Goal: Information Seeking & Learning: Learn about a topic

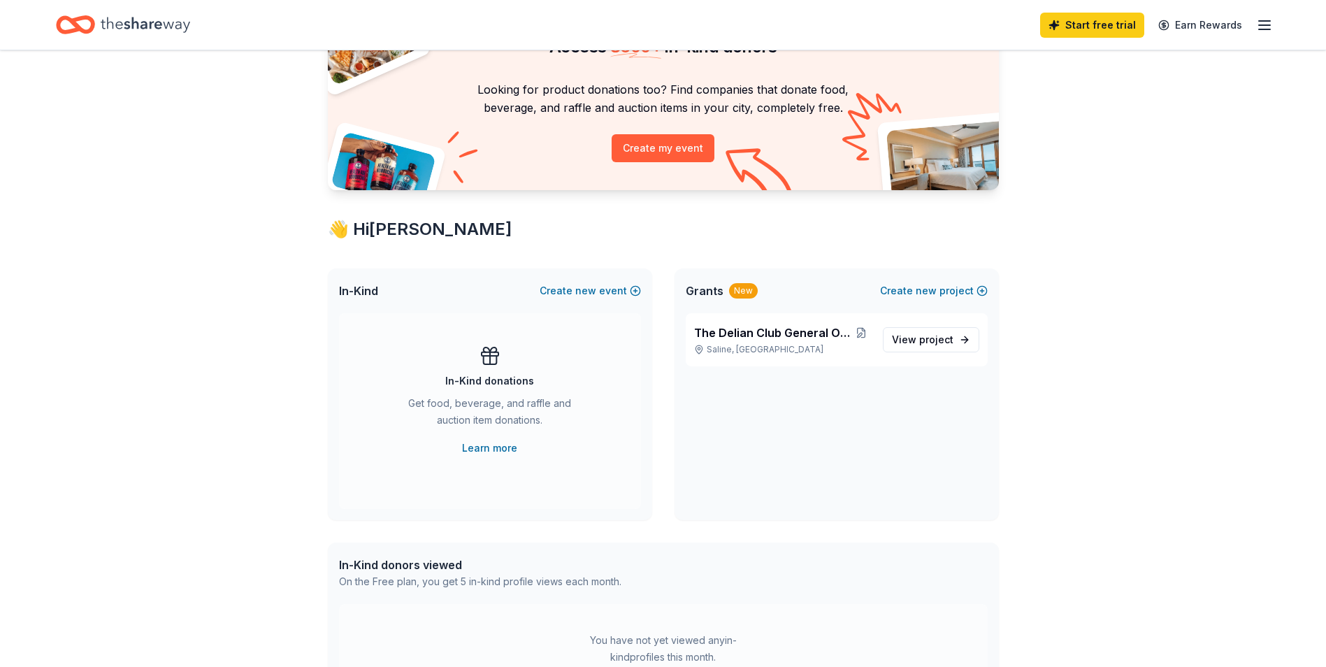
scroll to position [105, 0]
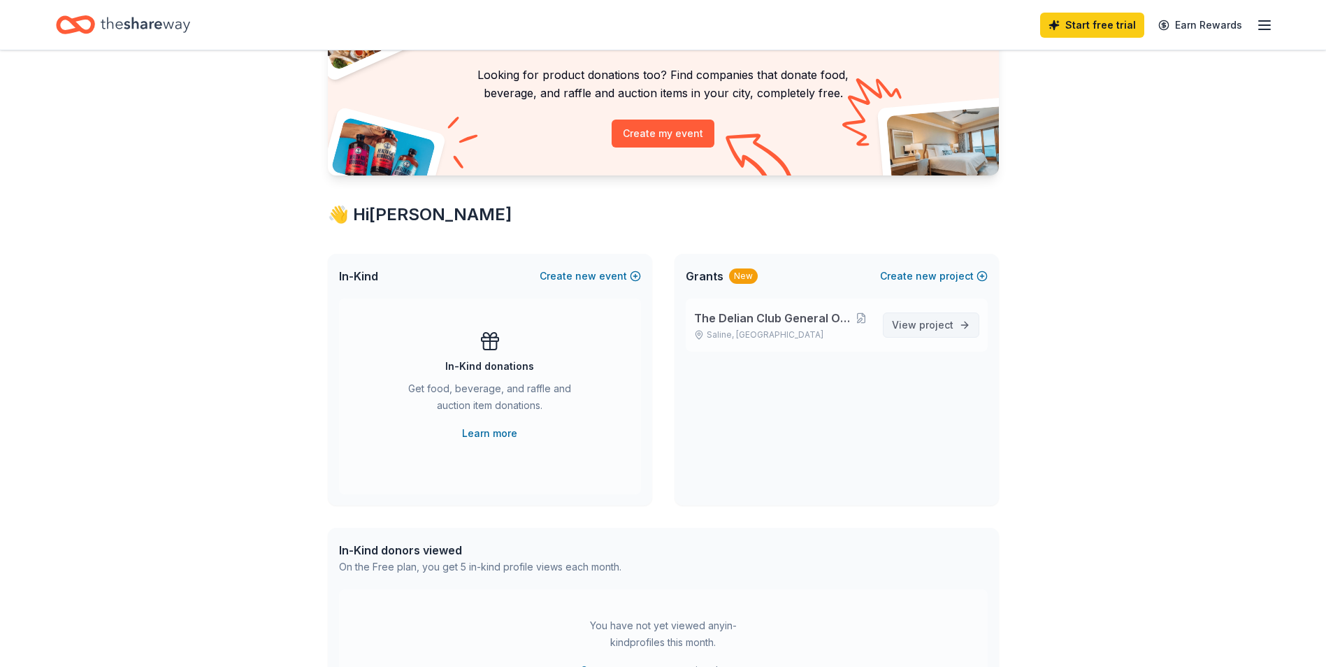
click at [932, 324] on span "project" at bounding box center [936, 325] width 34 height 12
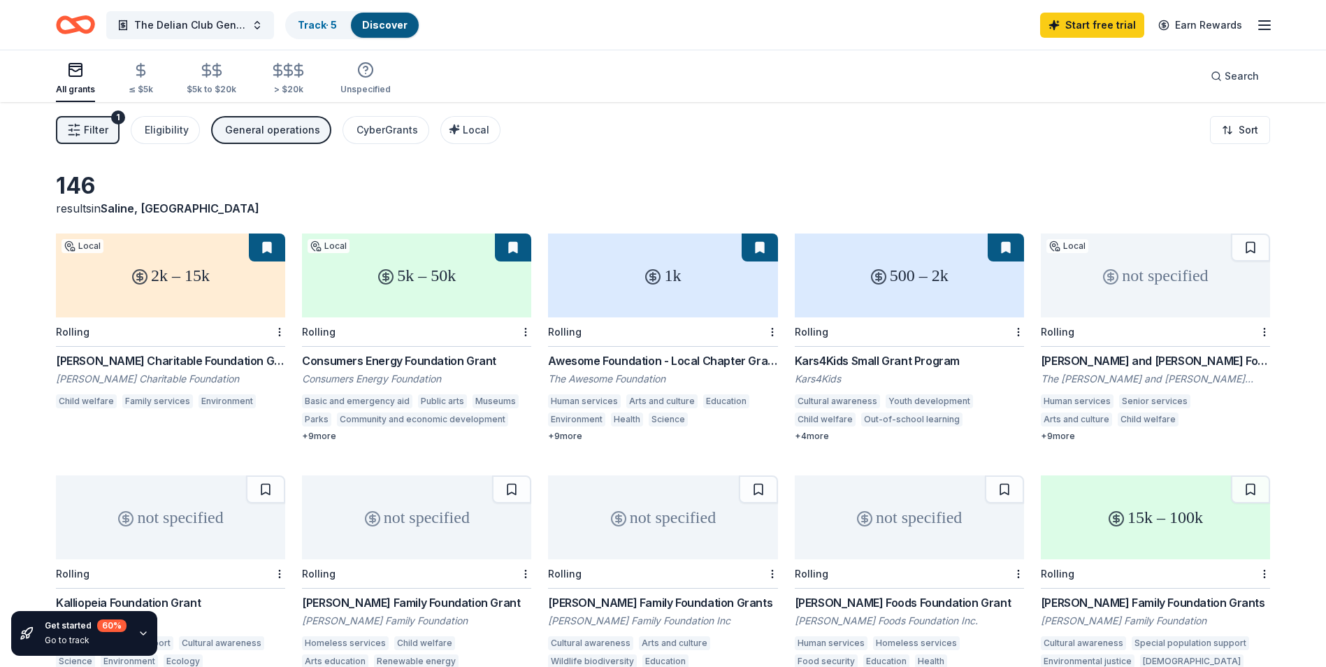
click at [1140, 293] on div "not specified" at bounding box center [1155, 275] width 229 height 84
drag, startPoint x: 1325, startPoint y: 145, endPoint x: 1328, endPoint y: 164, distance: 18.4
click at [1325, 164] on html "The Delian Club General Operating Fund Track · 5 Discover Start free trial Earn…" at bounding box center [663, 333] width 1326 height 667
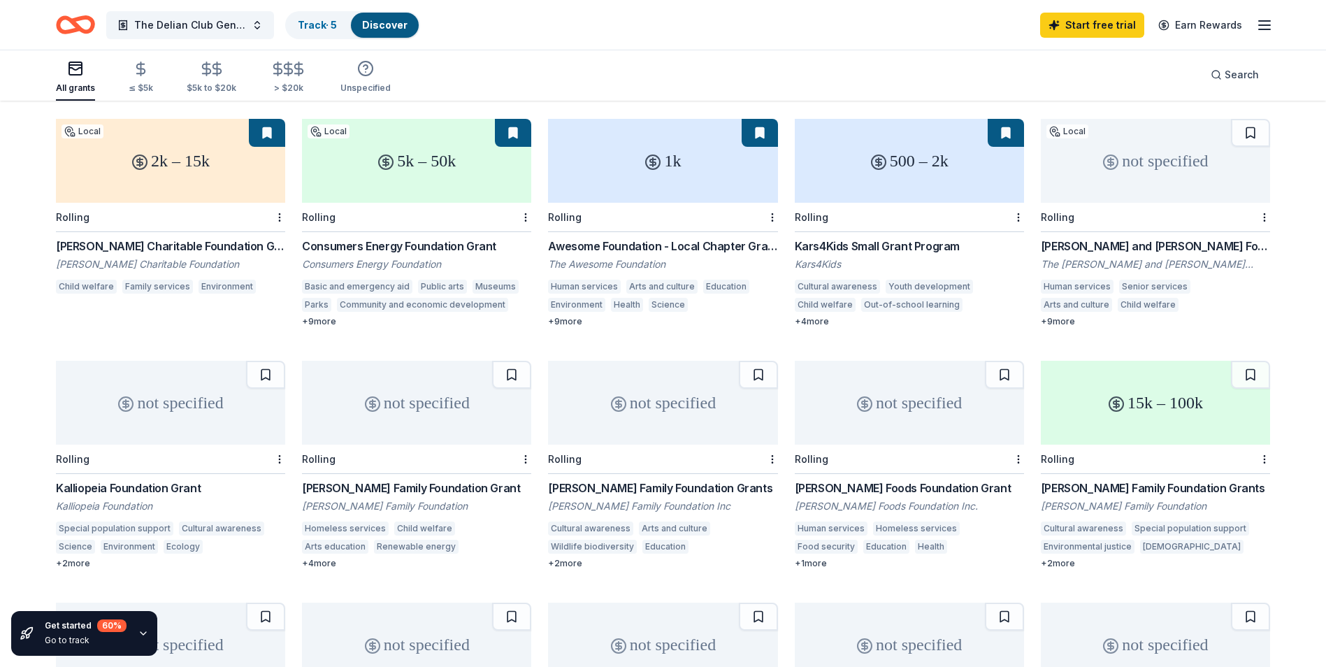
scroll to position [157, 0]
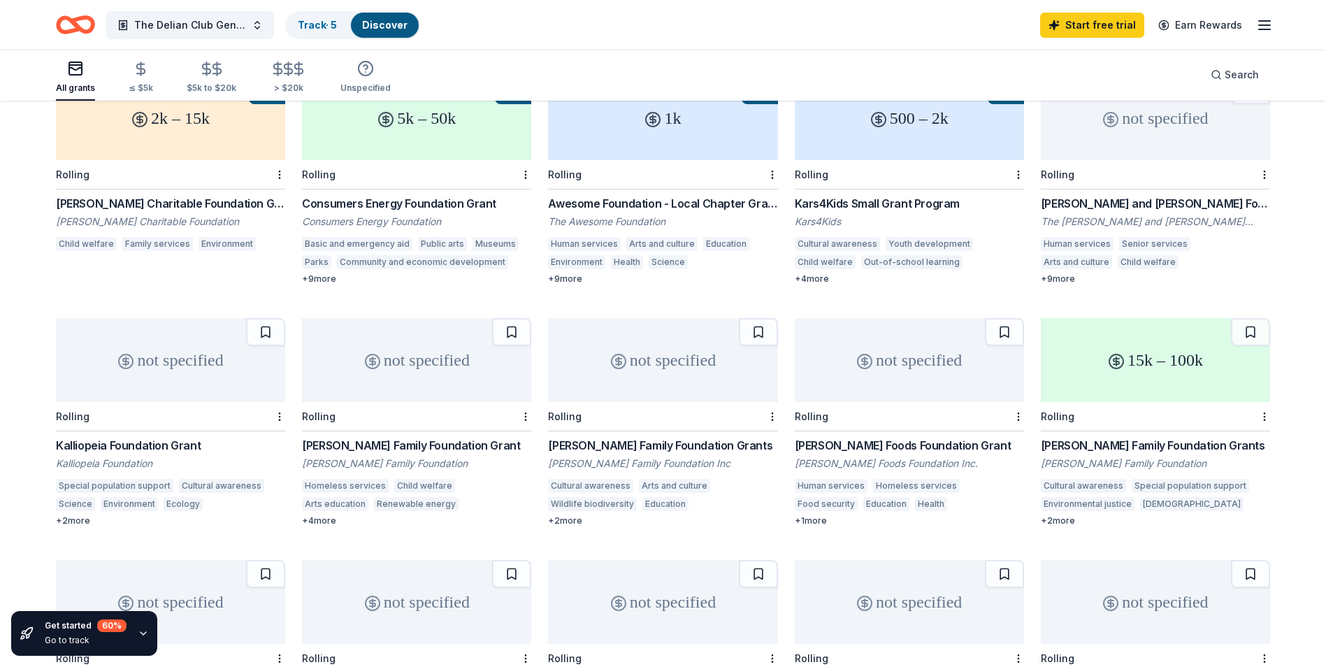
drag, startPoint x: 1325, startPoint y: 203, endPoint x: 1333, endPoint y: 238, distance: 35.3
click at [1325, 238] on html "The Delian Club General Operating Fund Track · 5 Discover Start free trial Earn…" at bounding box center [663, 176] width 1326 height 667
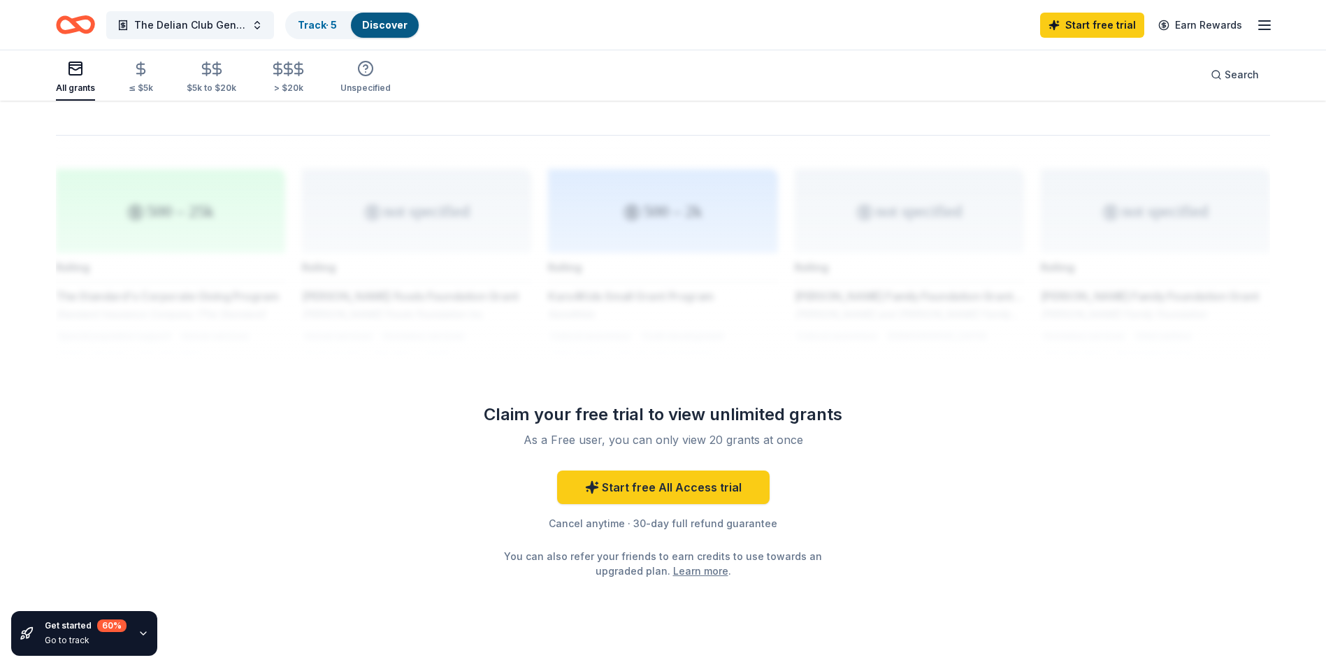
scroll to position [1094, 0]
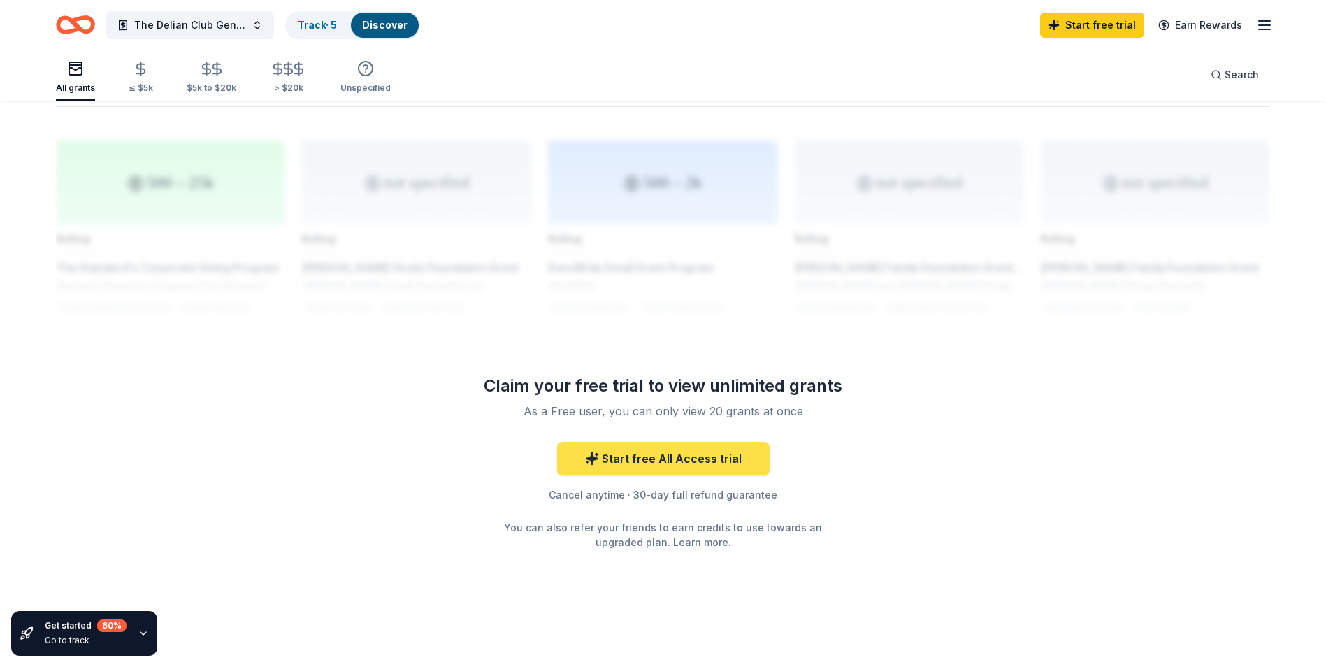
click at [679, 462] on link "Start free All Access trial" at bounding box center [663, 459] width 212 height 34
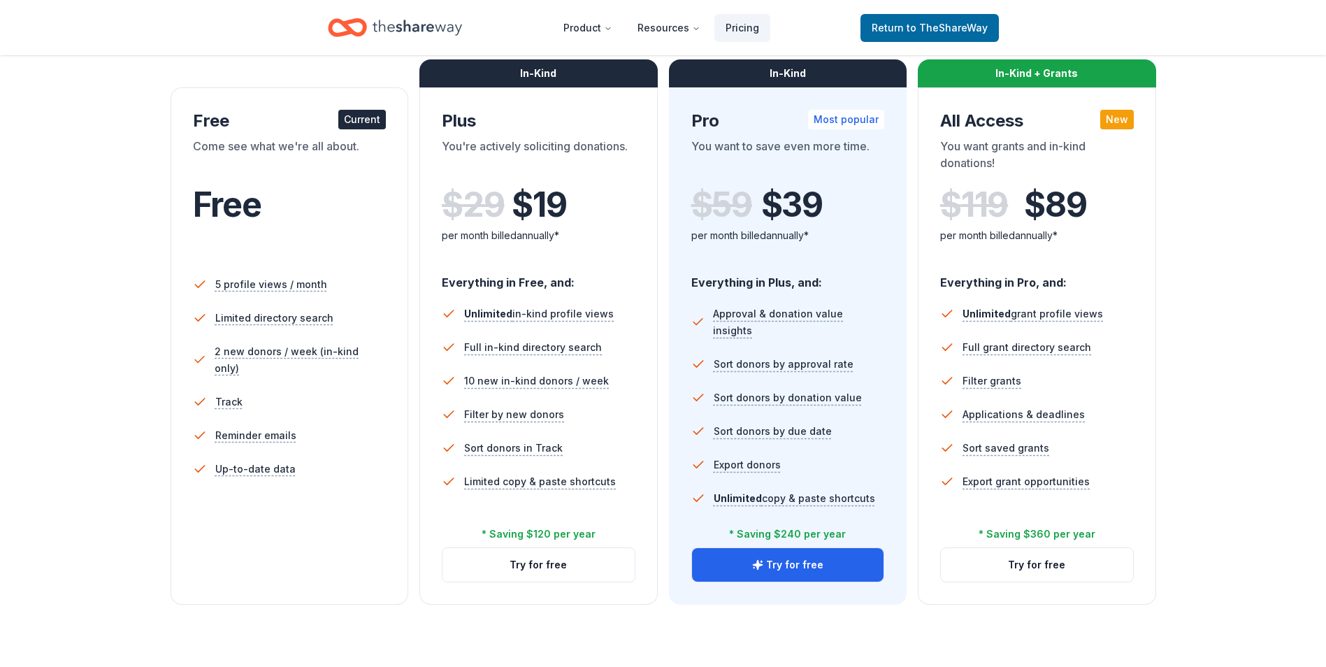
scroll to position [190, 0]
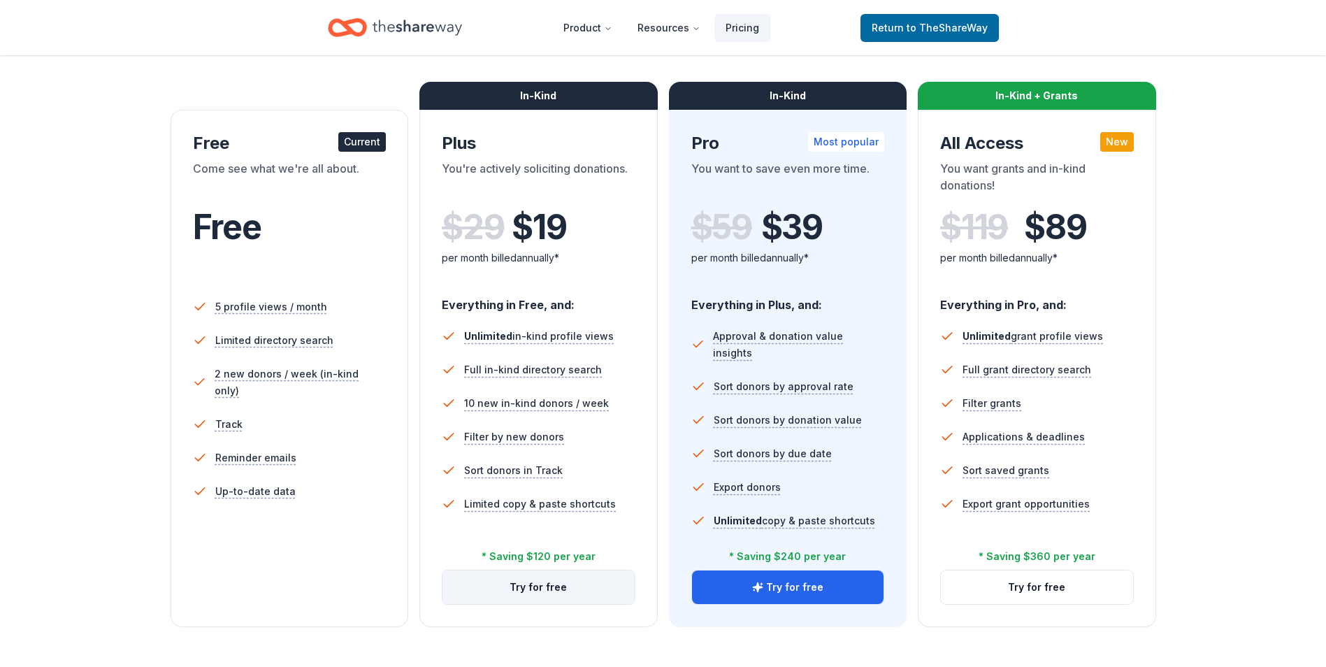
click at [545, 591] on button "Try for free" at bounding box center [538, 587] width 192 height 34
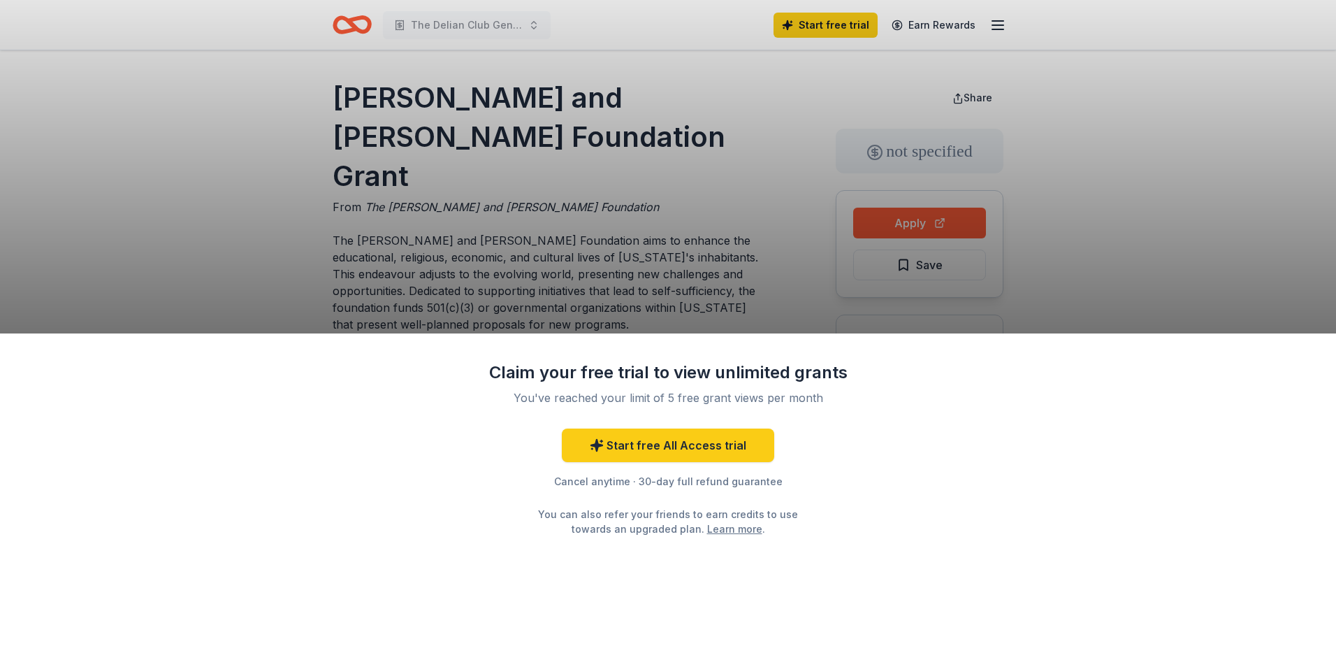
click at [739, 282] on div "Claim your free trial to view unlimited grants You've reached your limit of 5 f…" at bounding box center [668, 333] width 1336 height 667
click at [637, 447] on link "Start free All Access trial" at bounding box center [668, 445] width 212 height 34
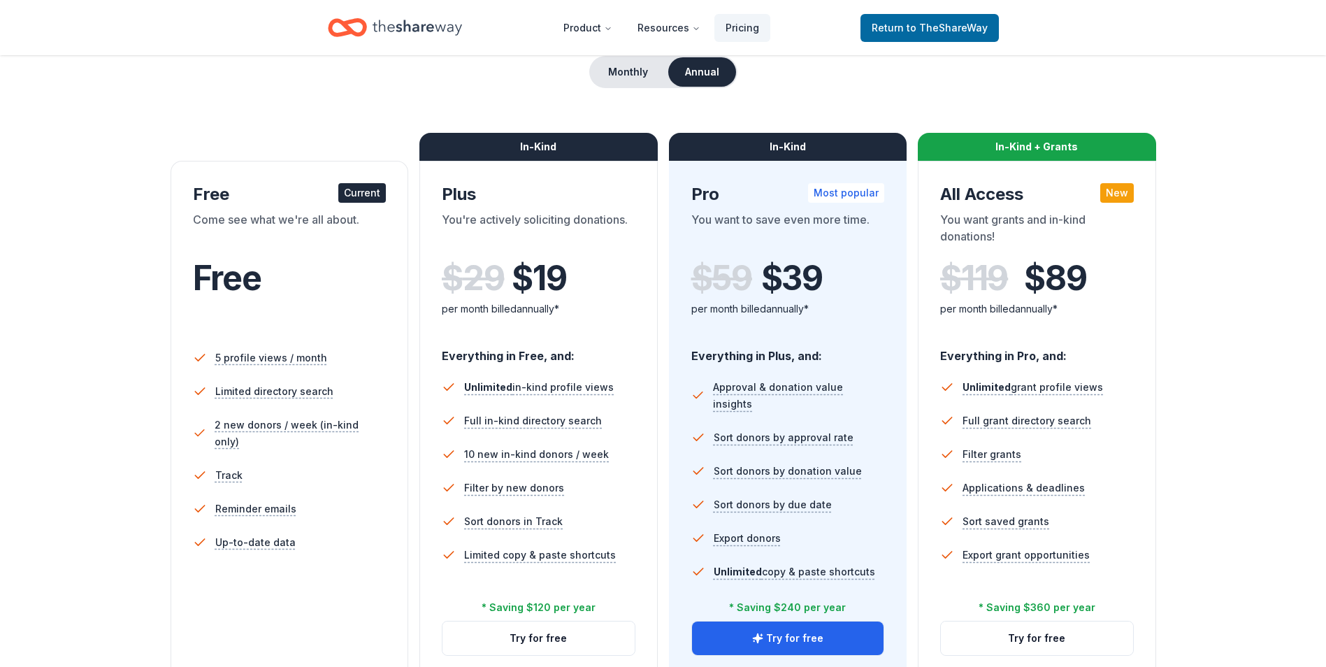
scroll to position [303, 0]
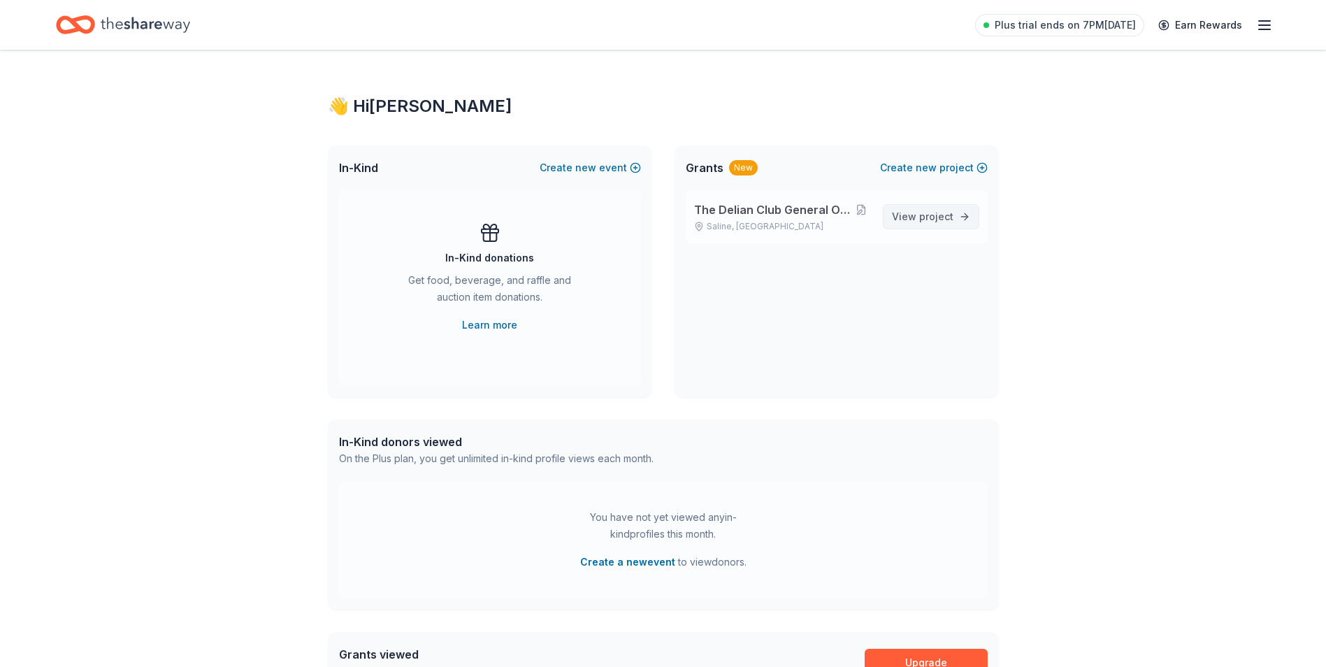
click at [913, 208] on span "View project" at bounding box center [922, 216] width 61 height 17
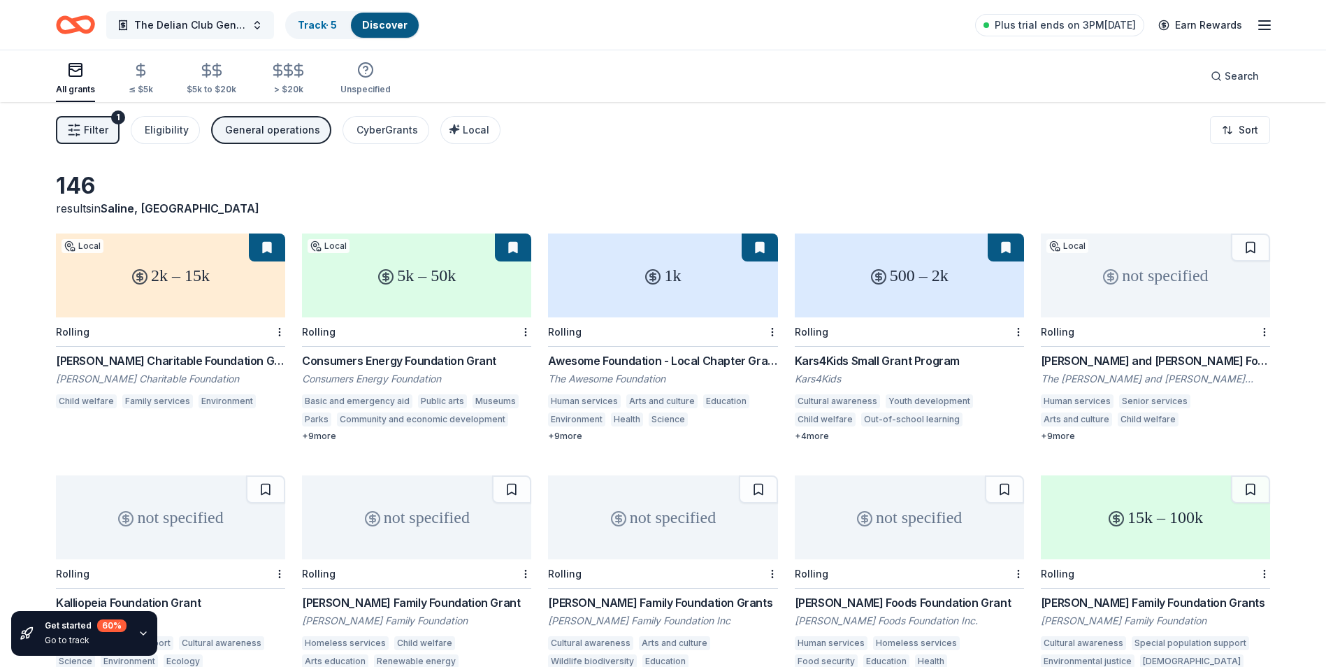
click at [255, 26] on button "The Delian Club General Operating Fund" at bounding box center [190, 25] width 168 height 28
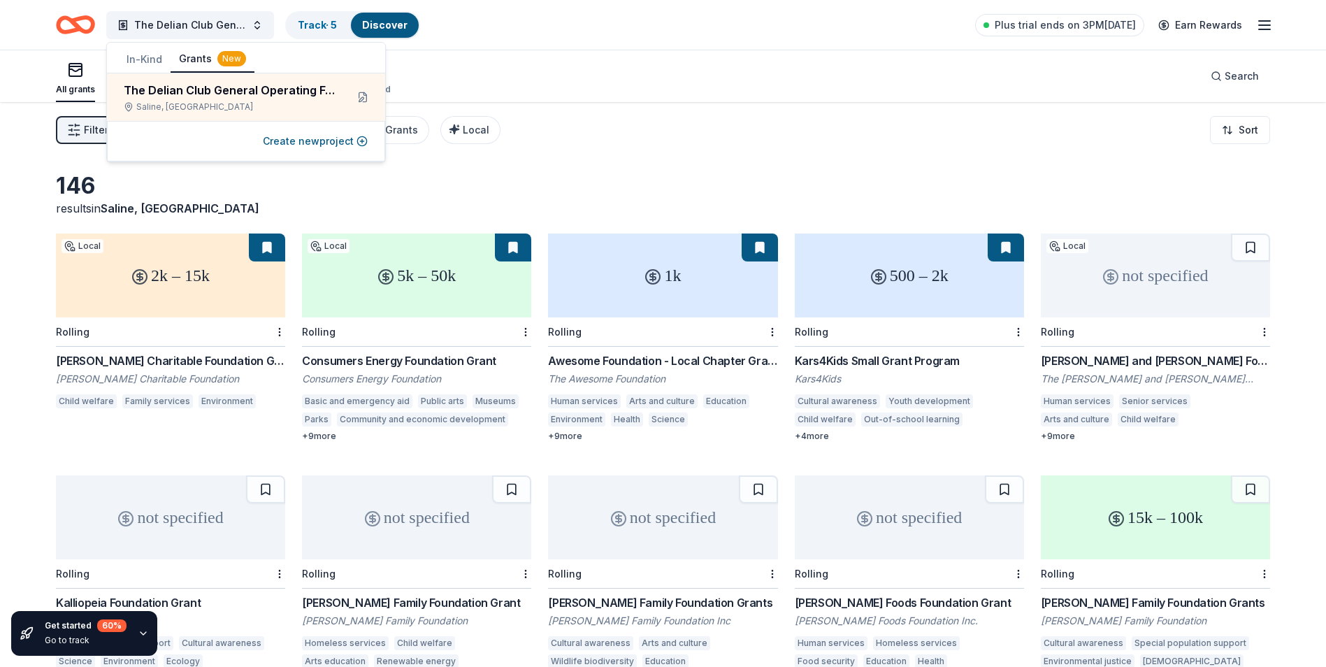
click at [621, 48] on div "The Delian Club General Operating Fund Track · 5 Discover Plus trial ends on 3P…" at bounding box center [663, 25] width 1326 height 50
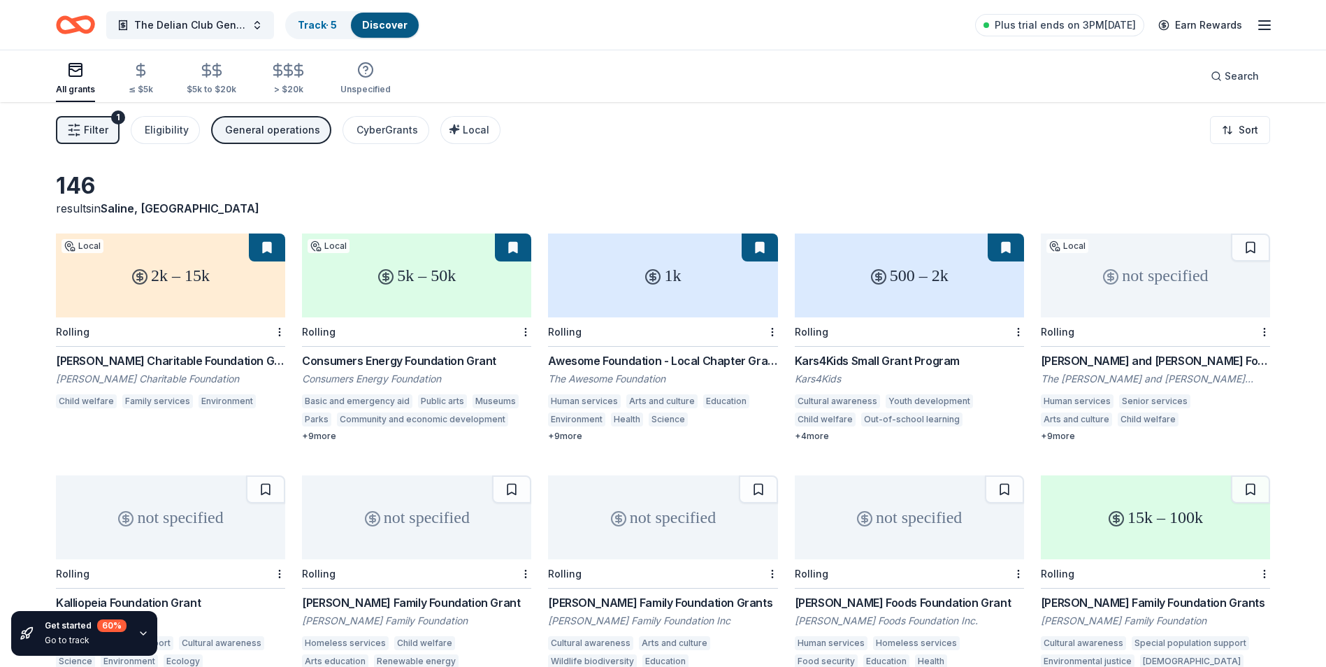
click at [131, 365] on div "[PERSON_NAME] Charitable Foundation Grant" at bounding box center [170, 360] width 229 height 17
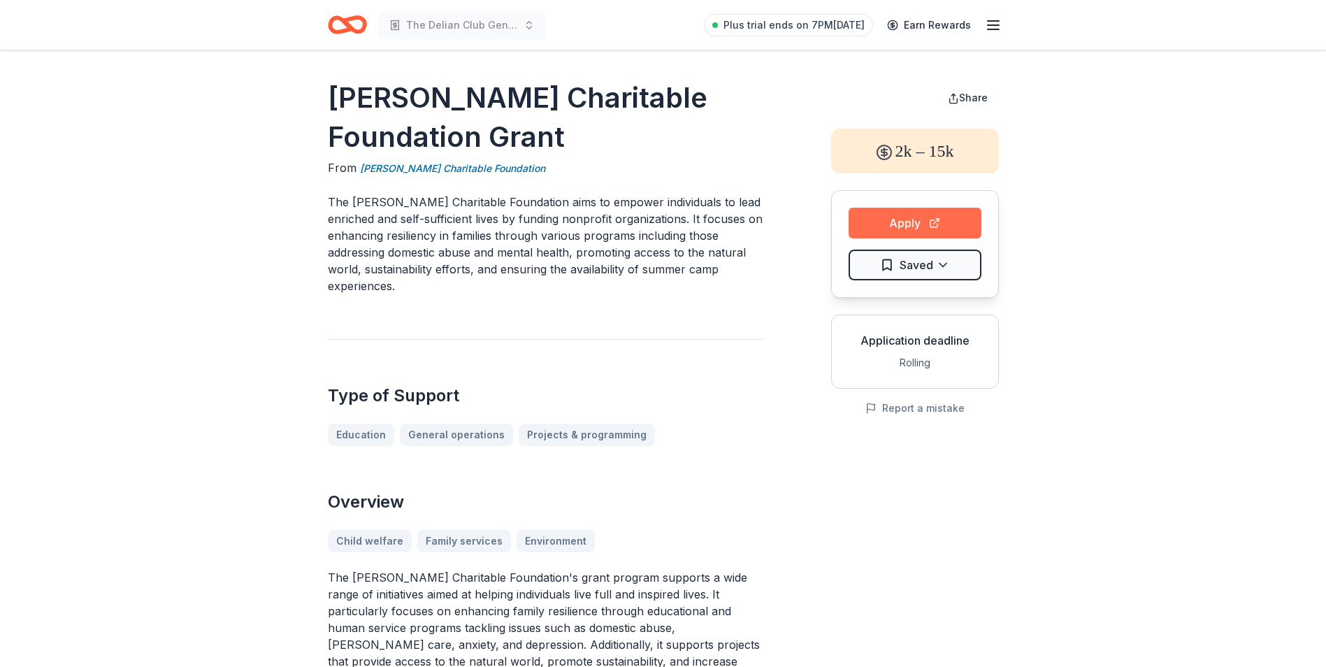
click at [908, 226] on button "Apply" at bounding box center [914, 223] width 133 height 31
